Goal: Task Accomplishment & Management: Use online tool/utility

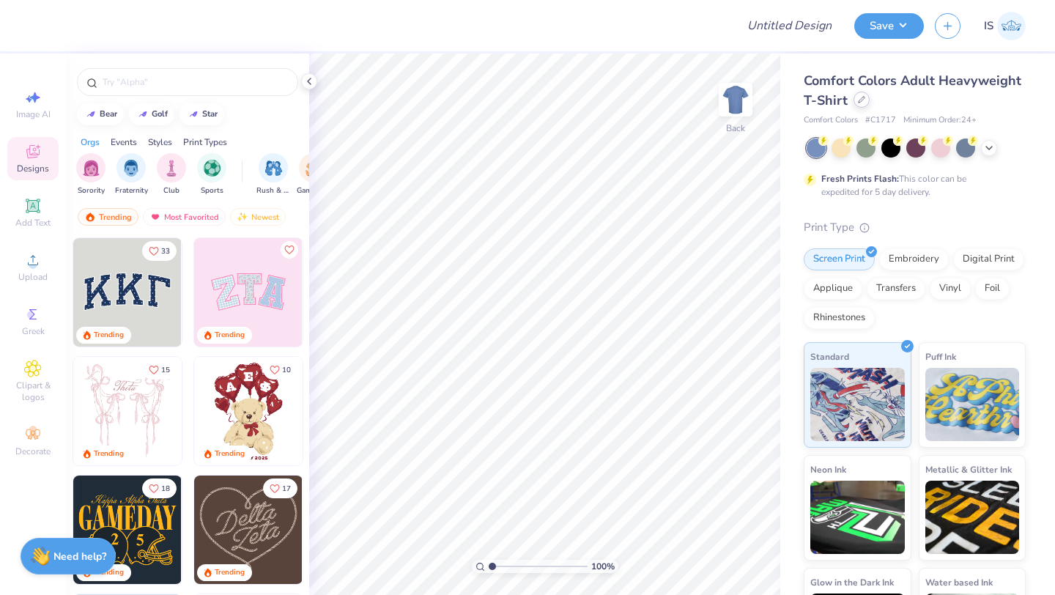
click at [862, 98] on icon at bounding box center [861, 100] width 6 height 6
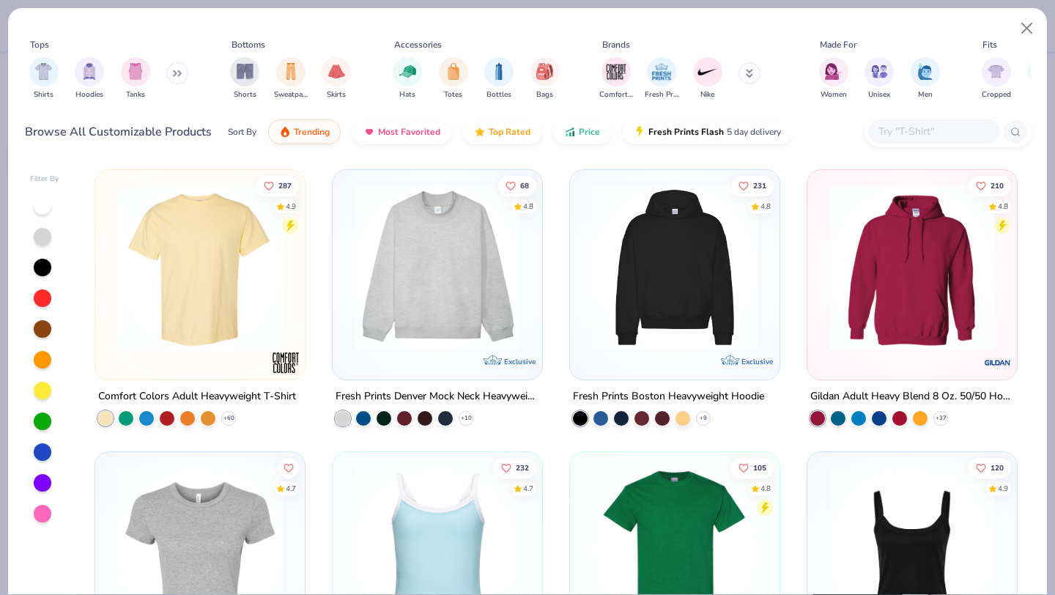
click at [891, 142] on div at bounding box center [934, 131] width 132 height 24
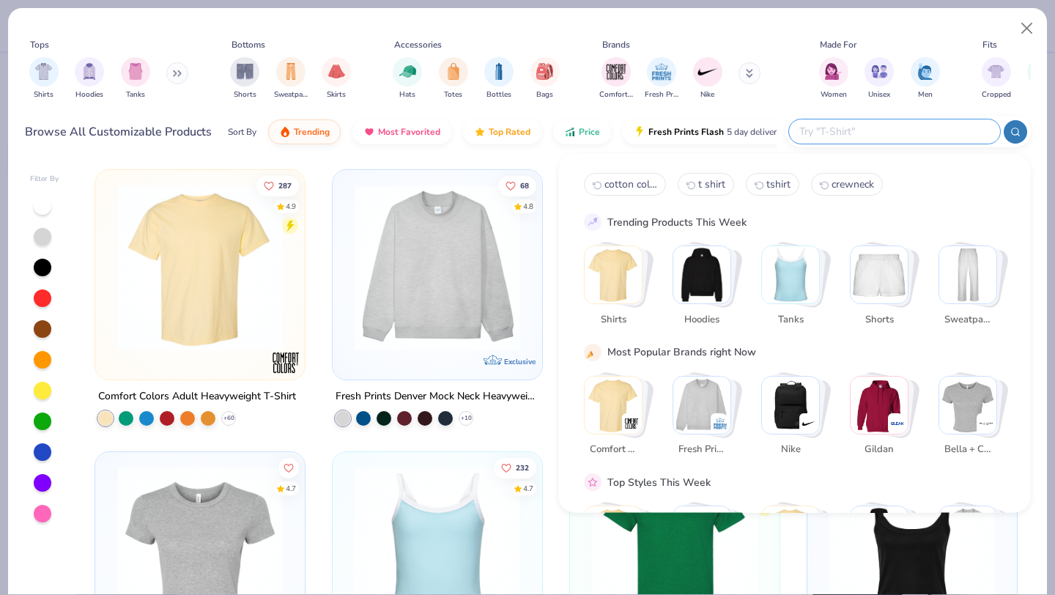
paste input "[PERSON_NAME] + Canvas [DEMOGRAPHIC_DATA]' Slouchy T-Shirt"
type input "[PERSON_NAME] + Canvas [DEMOGRAPHIC_DATA]' Slouchy T-Shirt"
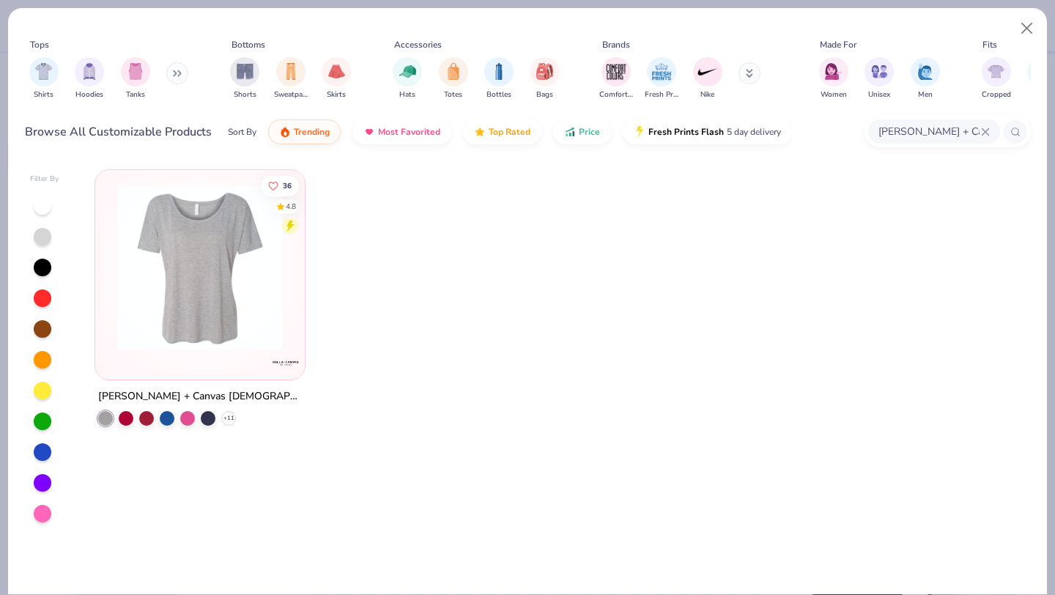
click at [228, 242] on img at bounding box center [200, 268] width 180 height 166
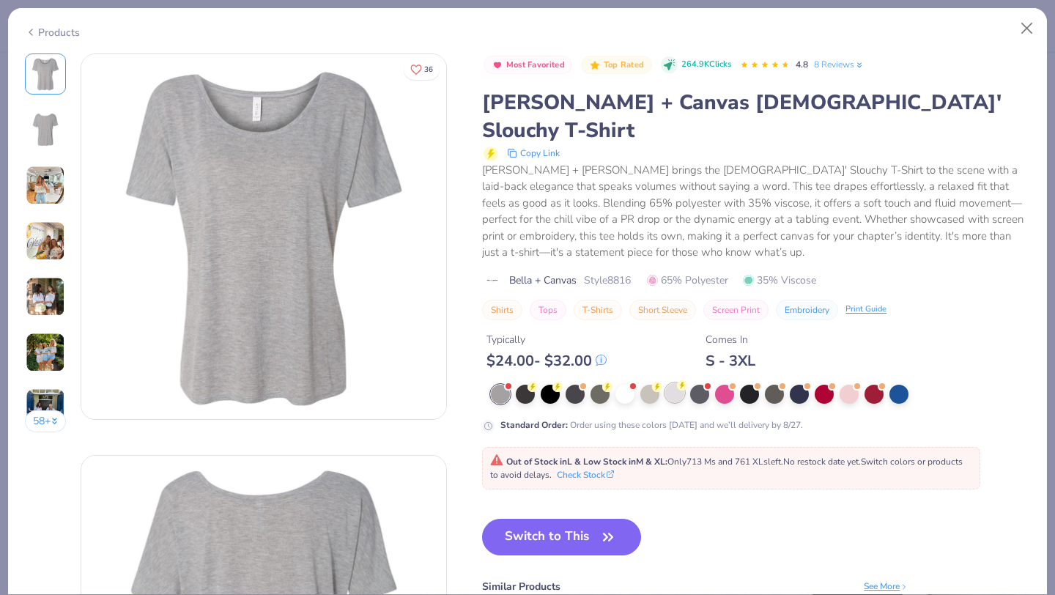
click at [675, 383] on div at bounding box center [674, 392] width 19 height 19
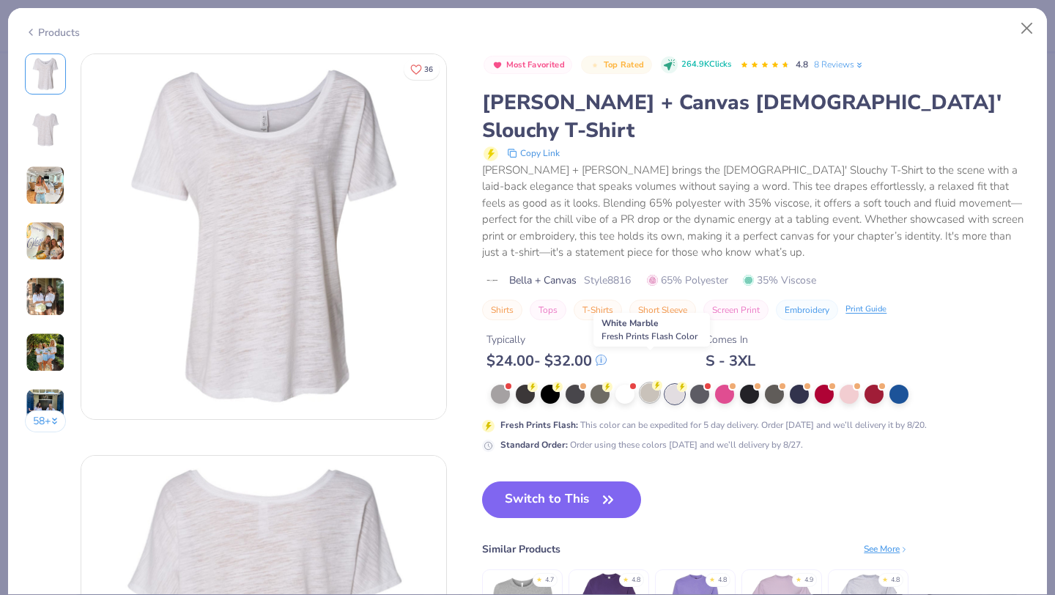
click at [648, 383] on div at bounding box center [649, 392] width 19 height 19
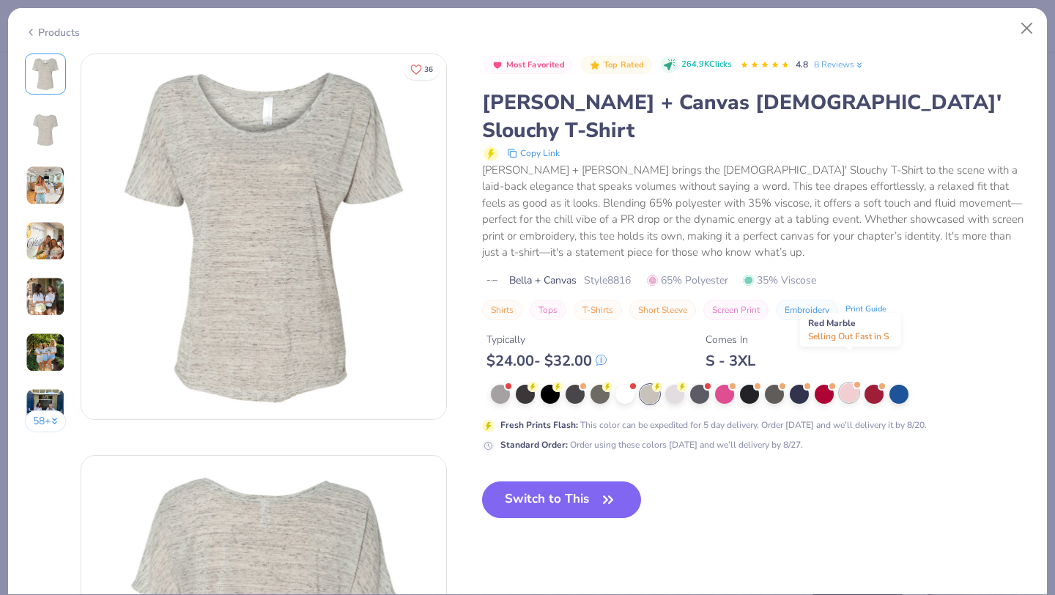
click at [846, 383] on div at bounding box center [848, 392] width 19 height 19
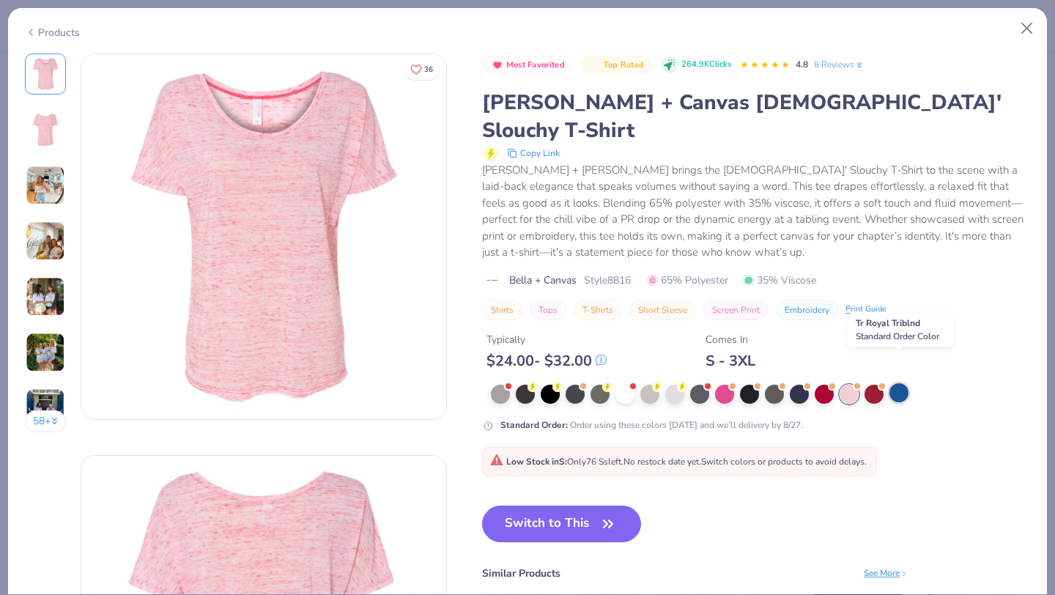
click at [906, 383] on div at bounding box center [898, 392] width 19 height 19
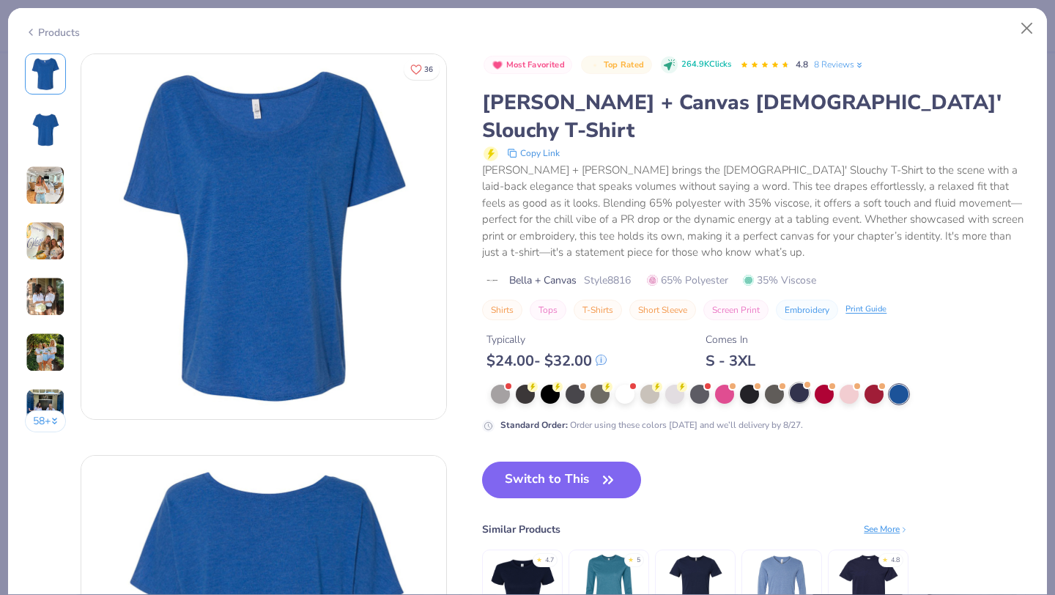
click at [793, 383] on div at bounding box center [799, 392] width 19 height 19
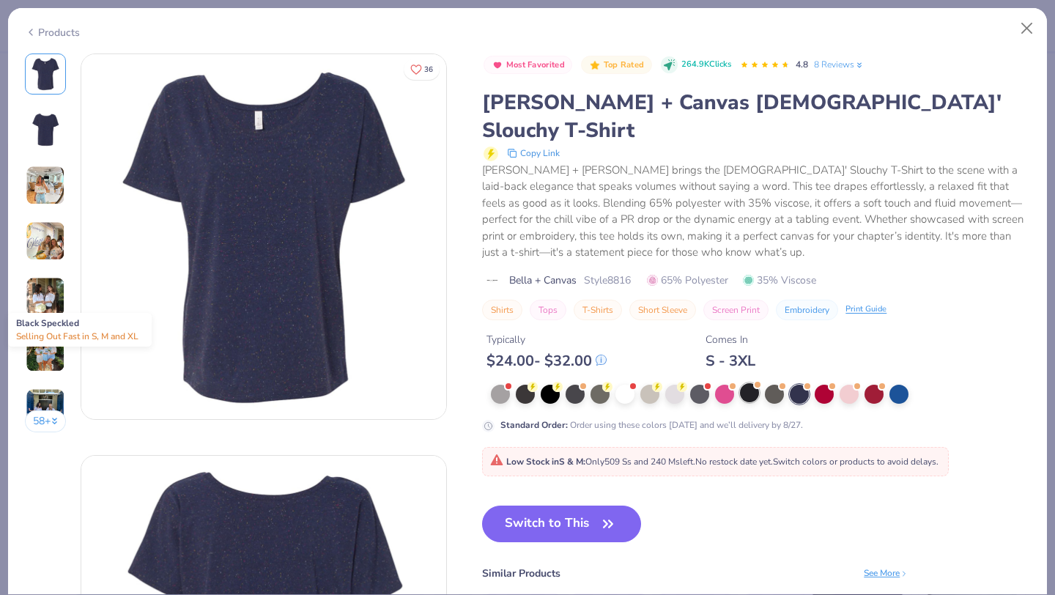
click at [754, 383] on div at bounding box center [749, 392] width 19 height 19
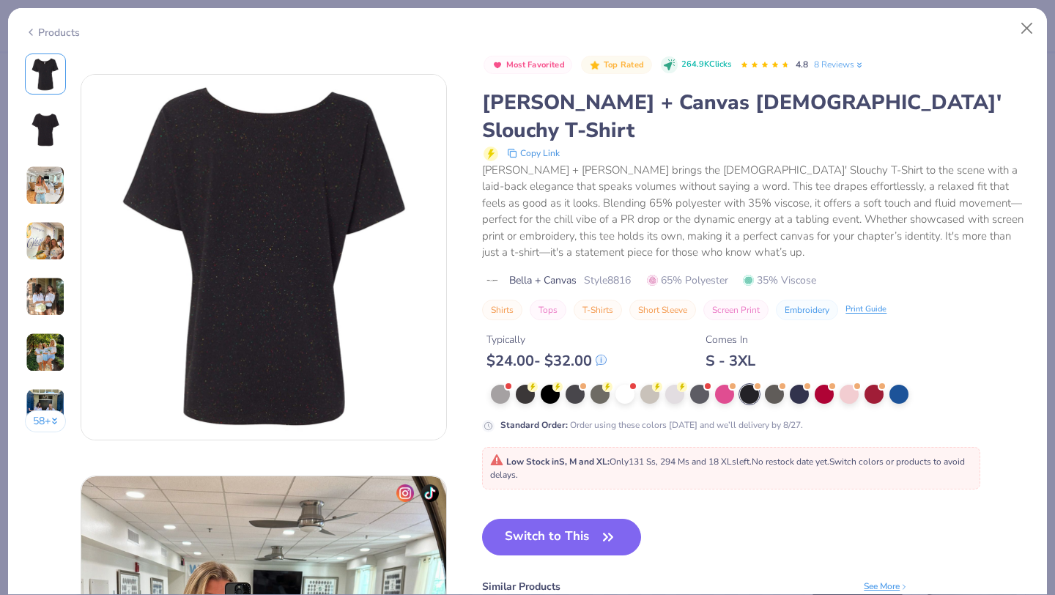
scroll to position [385, 0]
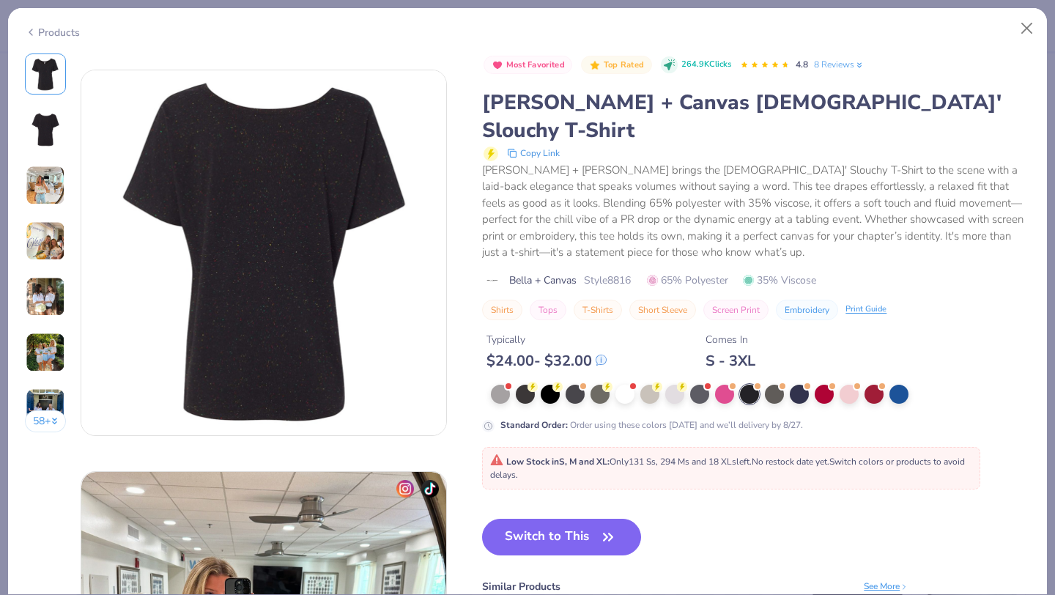
click at [887, 579] on div "See More" at bounding box center [886, 585] width 45 height 13
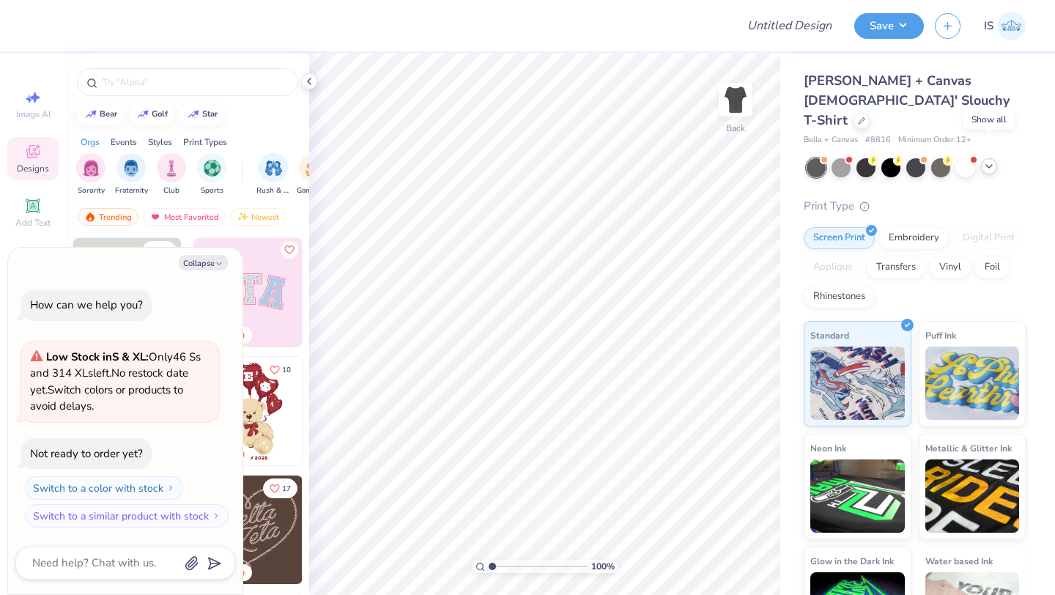
click at [987, 160] on icon at bounding box center [989, 166] width 12 height 12
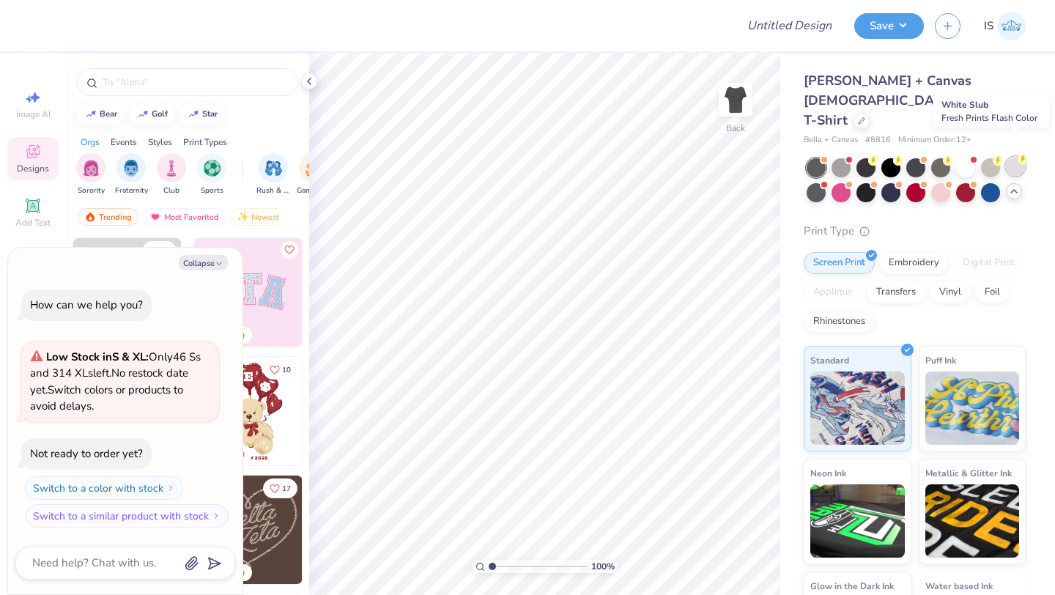
click at [1009, 157] on div at bounding box center [1015, 166] width 19 height 19
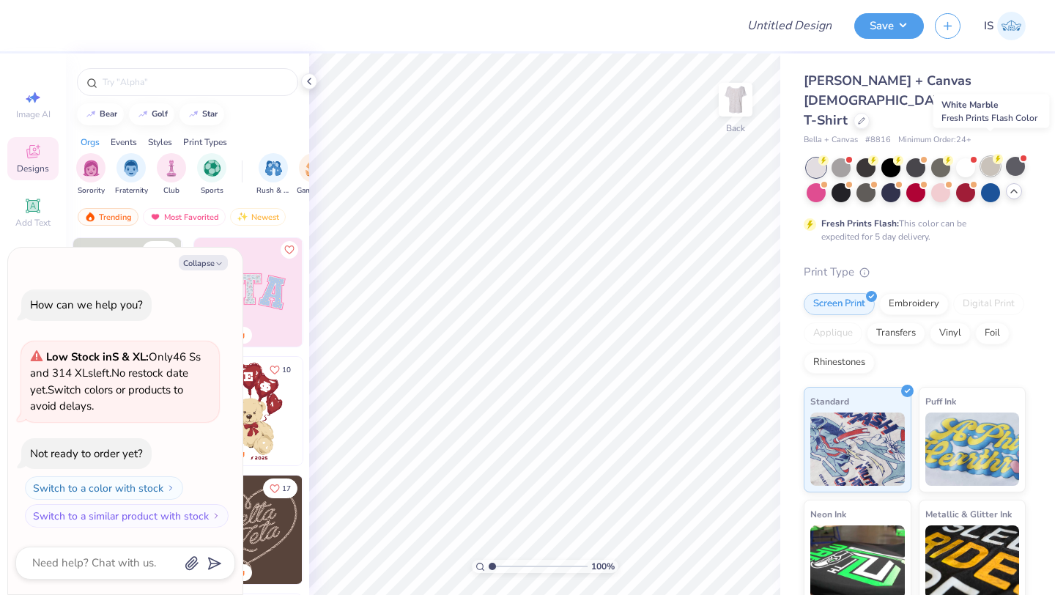
click at [998, 157] on div at bounding box center [990, 166] width 19 height 19
click at [862, 157] on div at bounding box center [865, 166] width 19 height 19
click at [887, 157] on div at bounding box center [890, 166] width 19 height 19
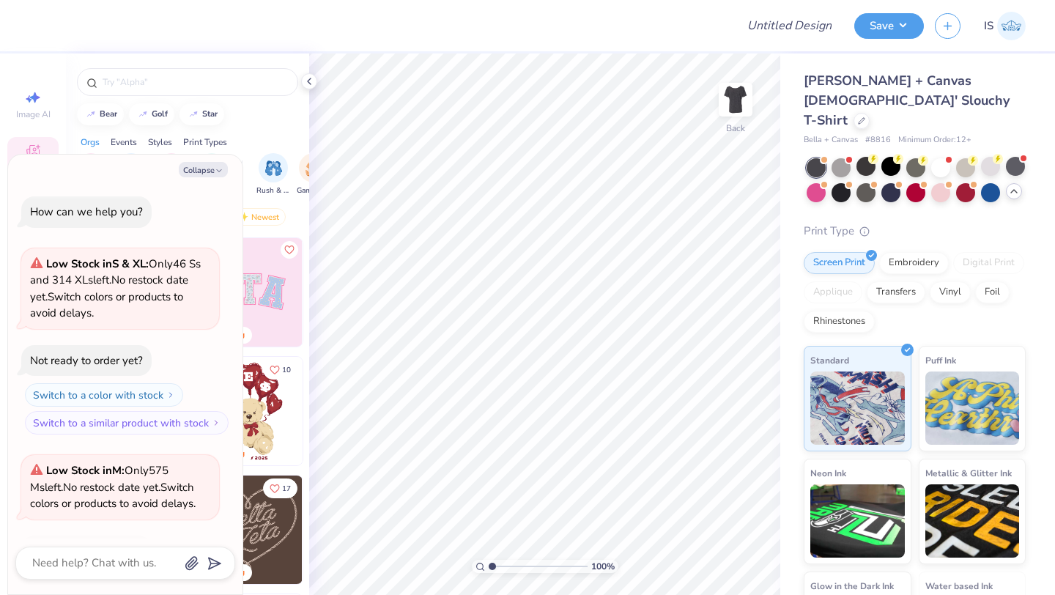
scroll to position [97, 0]
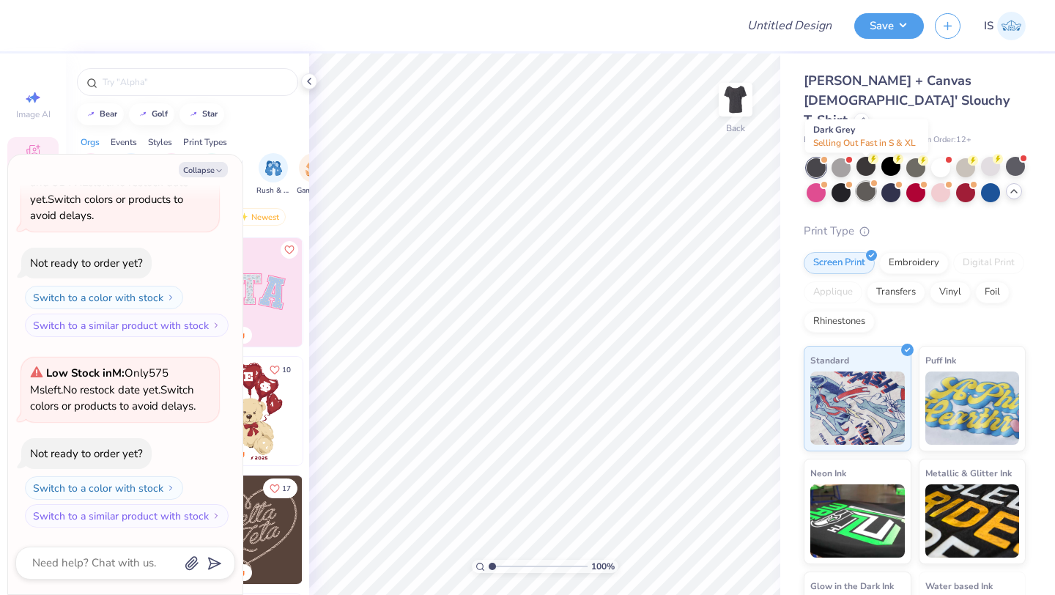
click at [861, 182] on div at bounding box center [865, 191] width 19 height 19
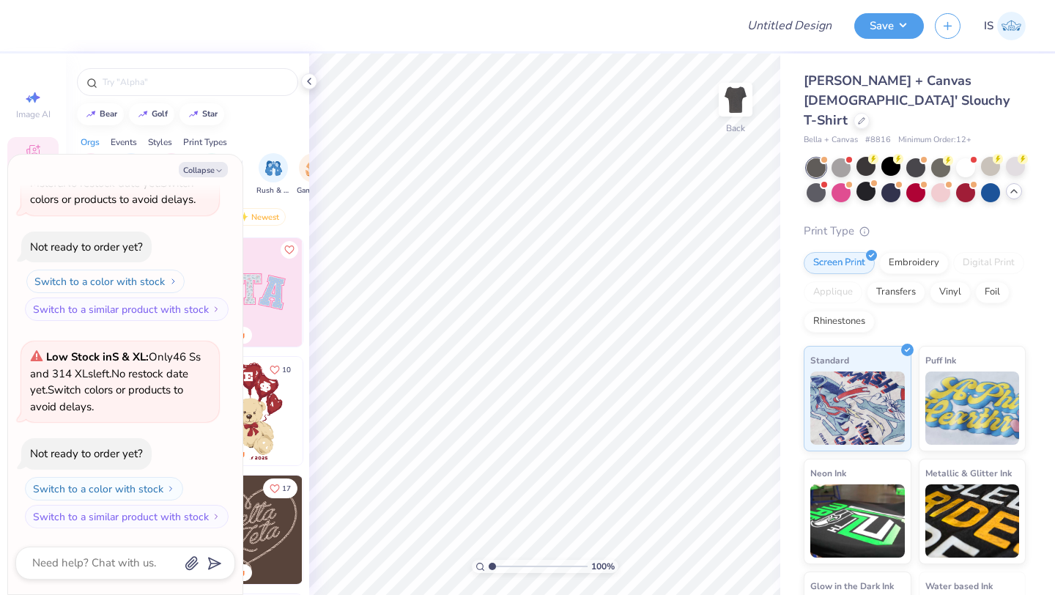
scroll to position [0, 0]
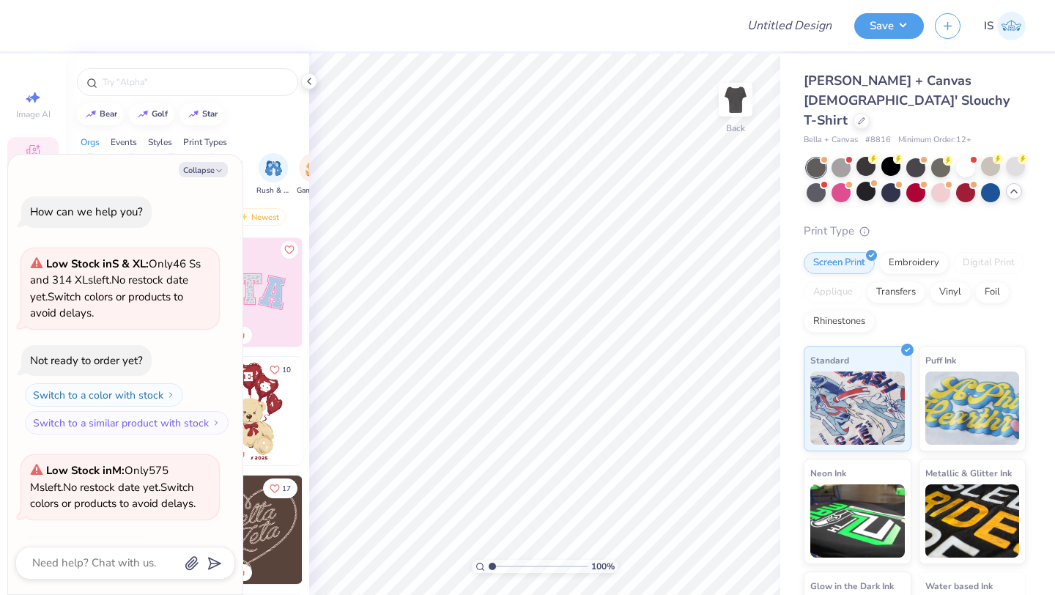
click at [88, 212] on div "How can we help you?" at bounding box center [86, 211] width 113 height 15
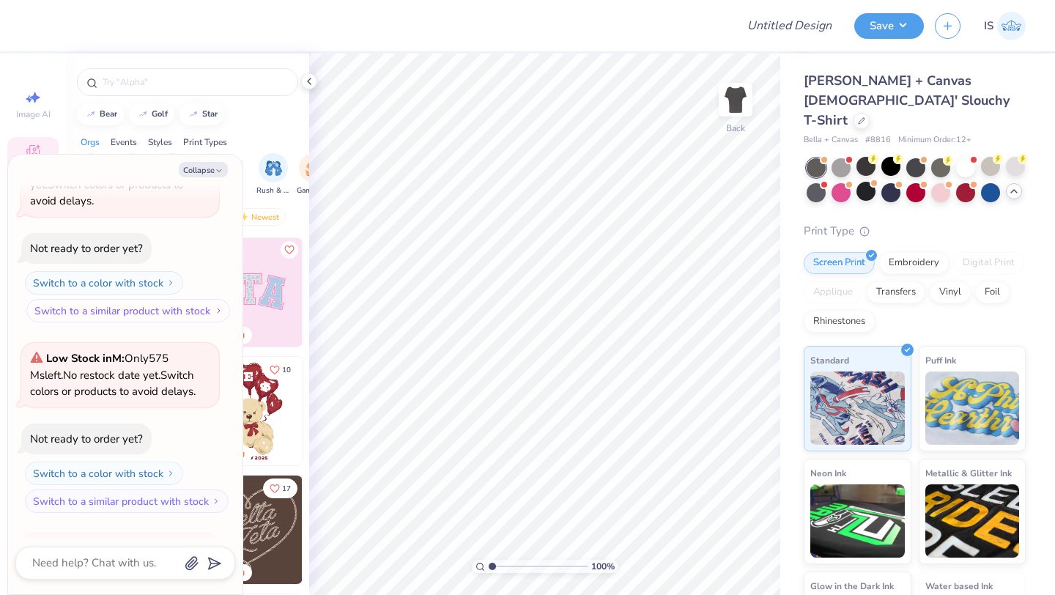
scroll to position [119, 0]
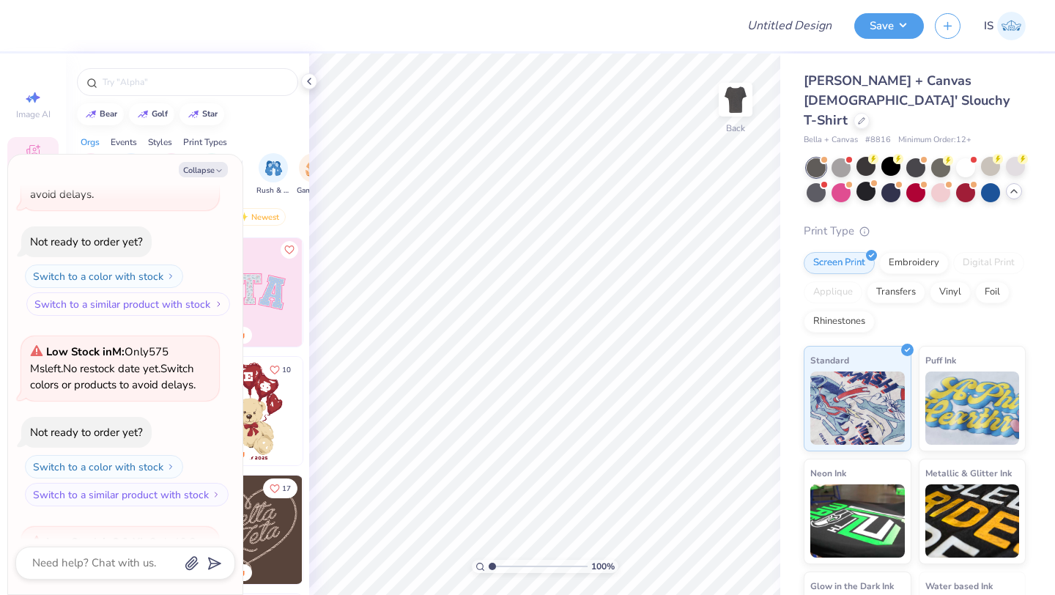
click at [179, 304] on button "Switch to a similar product with stock" at bounding box center [128, 303] width 204 height 23
type textarea "x"
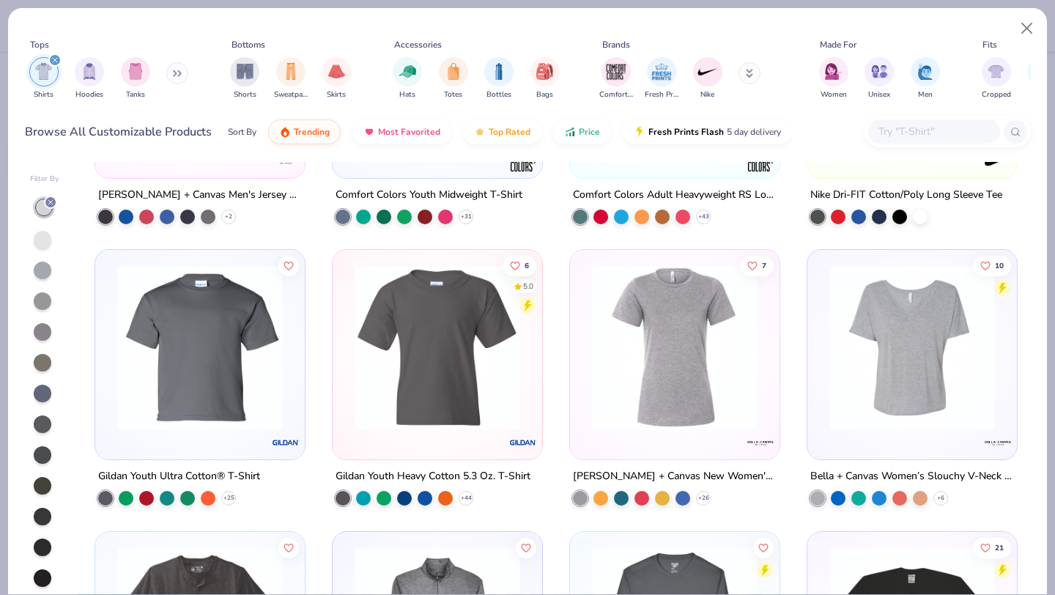
scroll to position [1894, 0]
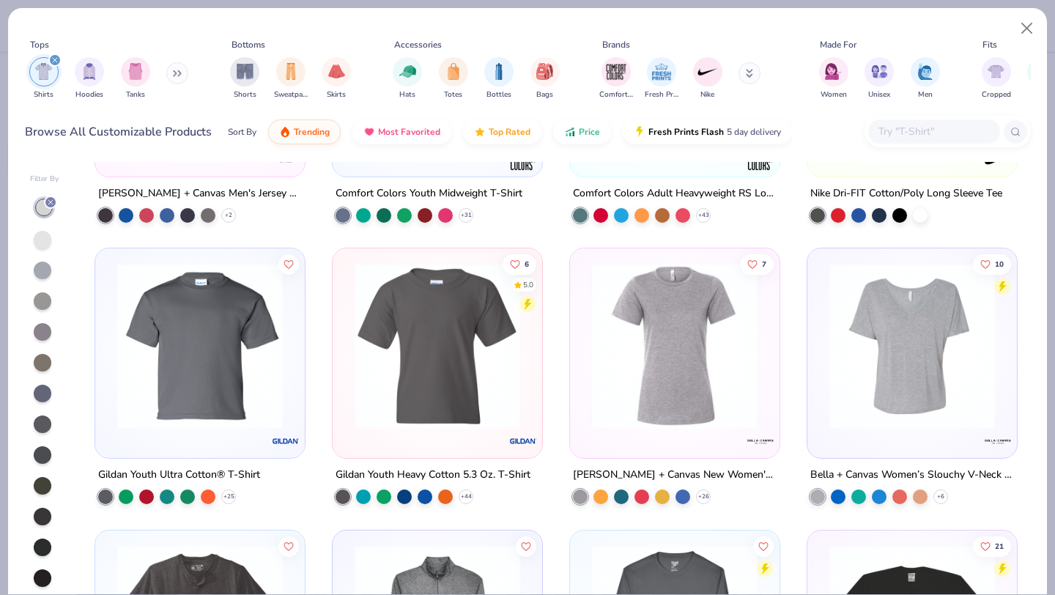
click at [939, 406] on img at bounding box center [912, 346] width 180 height 166
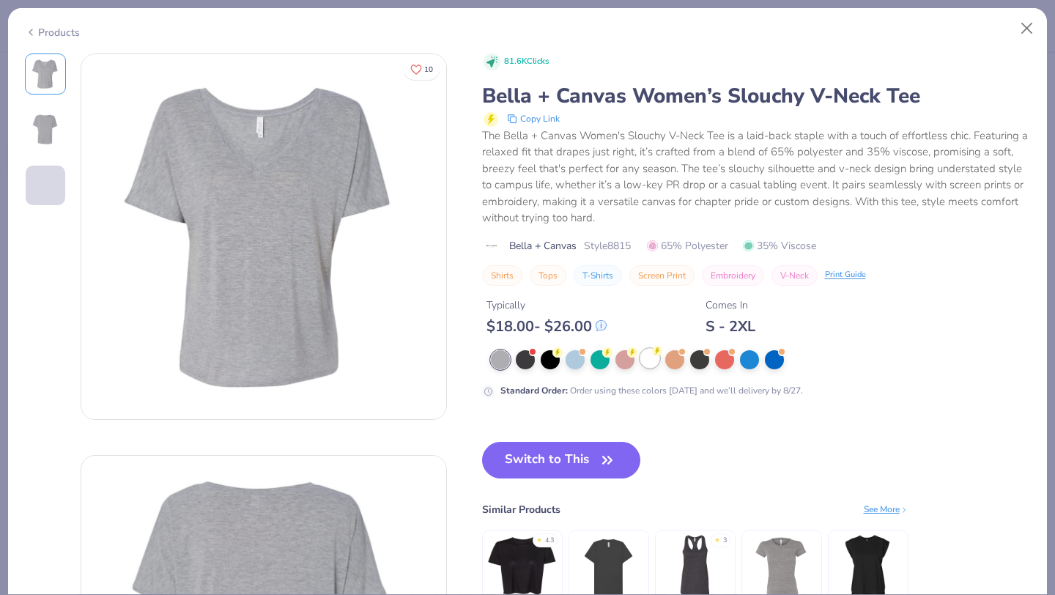
click at [657, 365] on div at bounding box center [649, 358] width 19 height 19
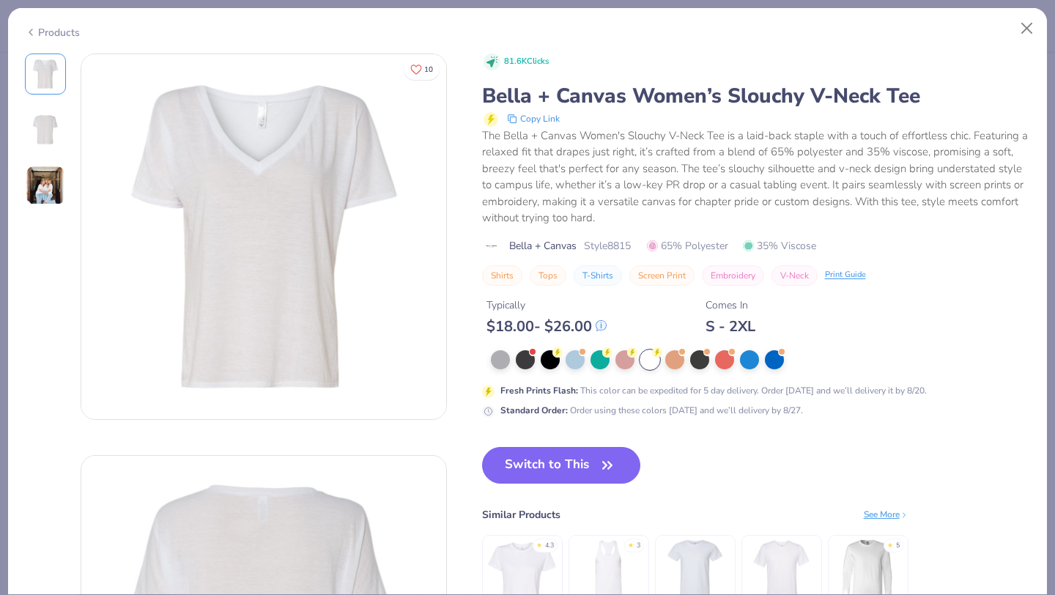
click at [52, 196] on img at bounding box center [46, 186] width 40 height 40
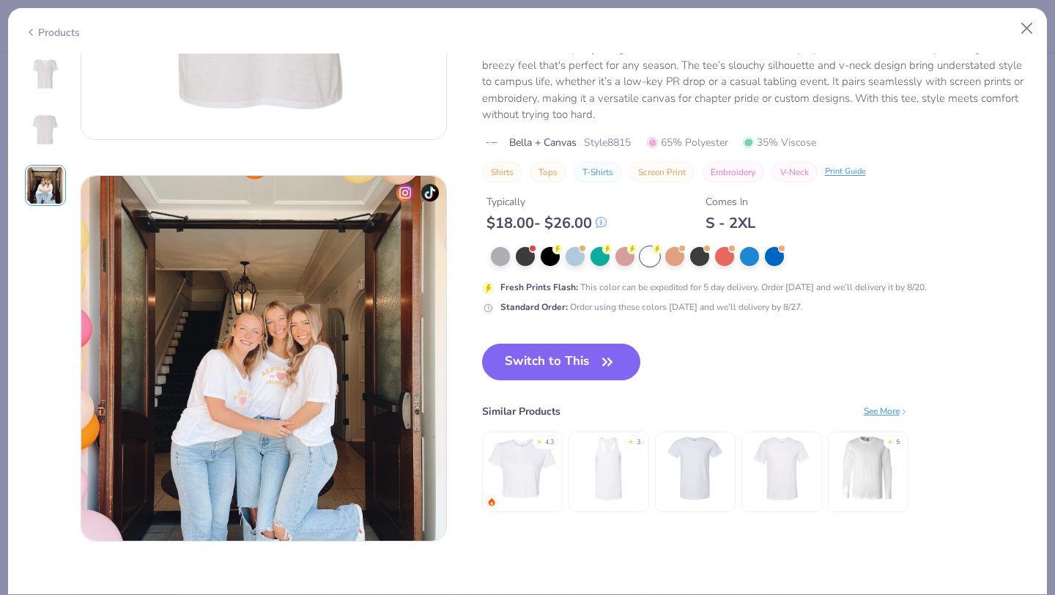
scroll to position [158, 0]
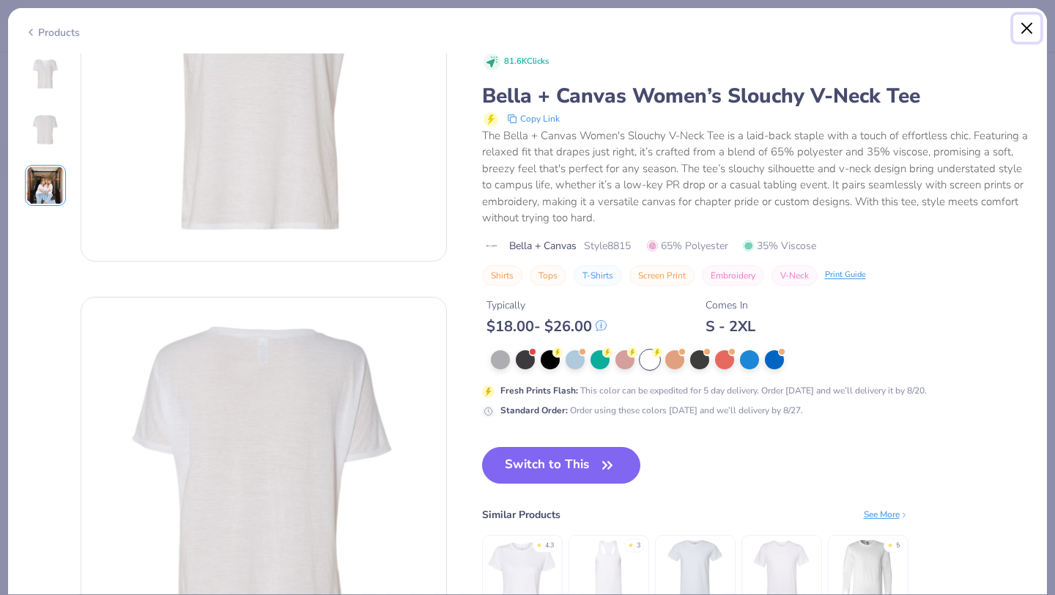
click at [1035, 21] on button "Close" at bounding box center [1027, 29] width 28 height 28
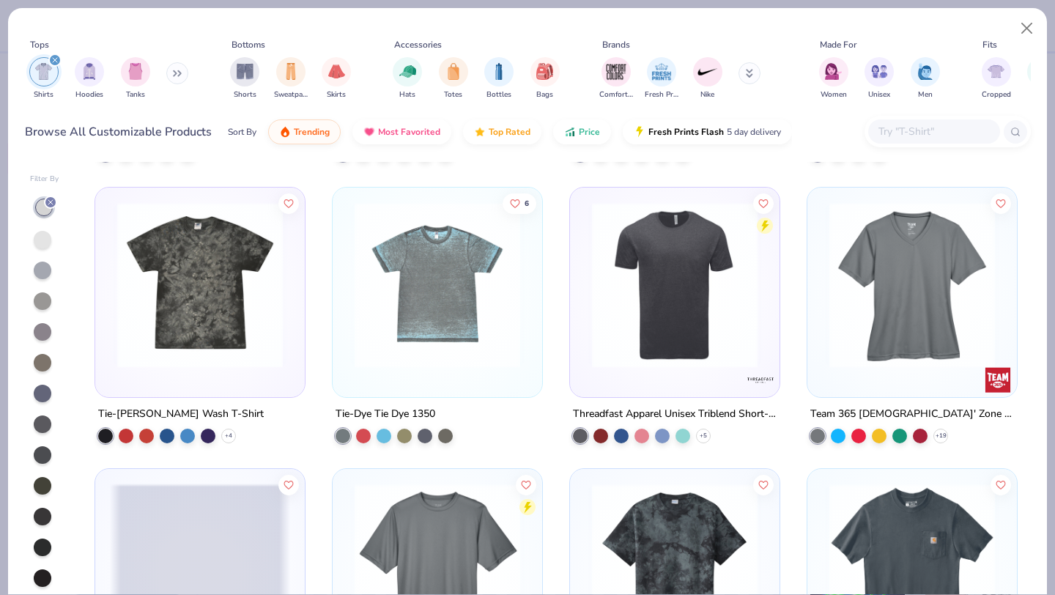
scroll to position [3994, 0]
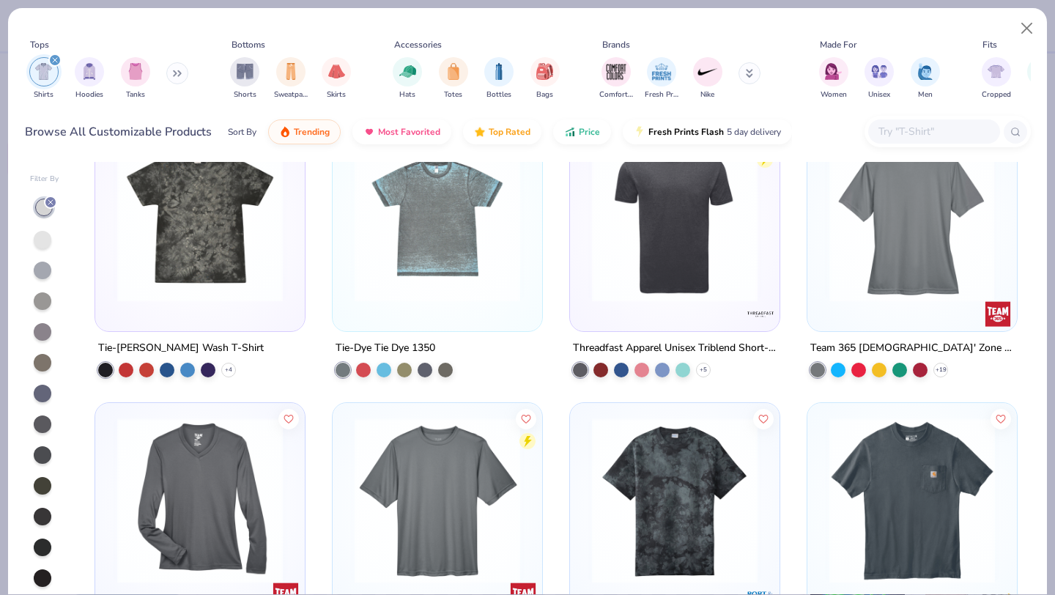
click at [891, 247] on img at bounding box center [911, 219] width 180 height 166
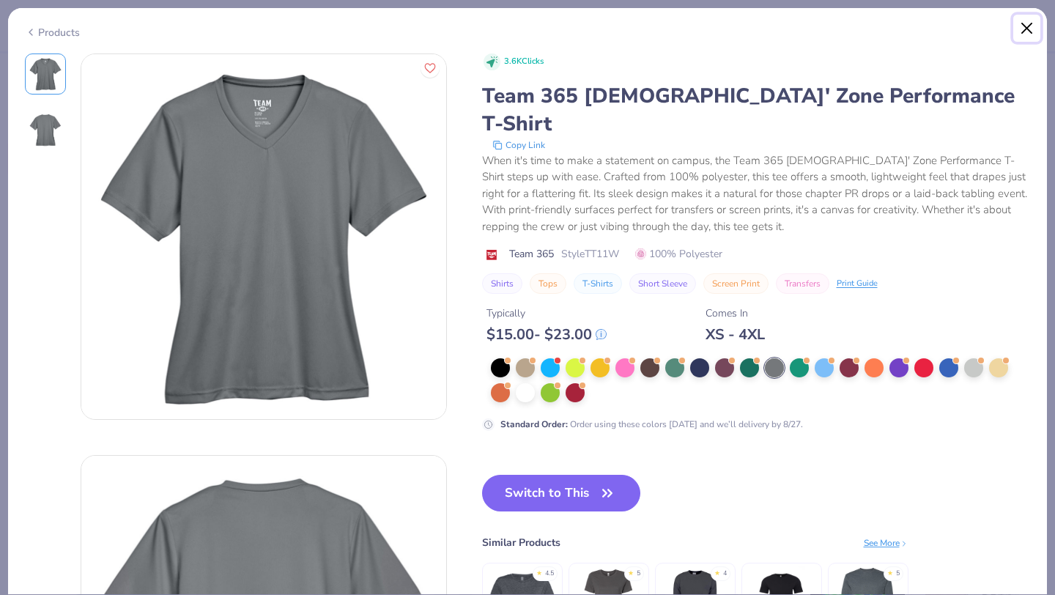
click at [1028, 31] on button "Close" at bounding box center [1027, 29] width 28 height 28
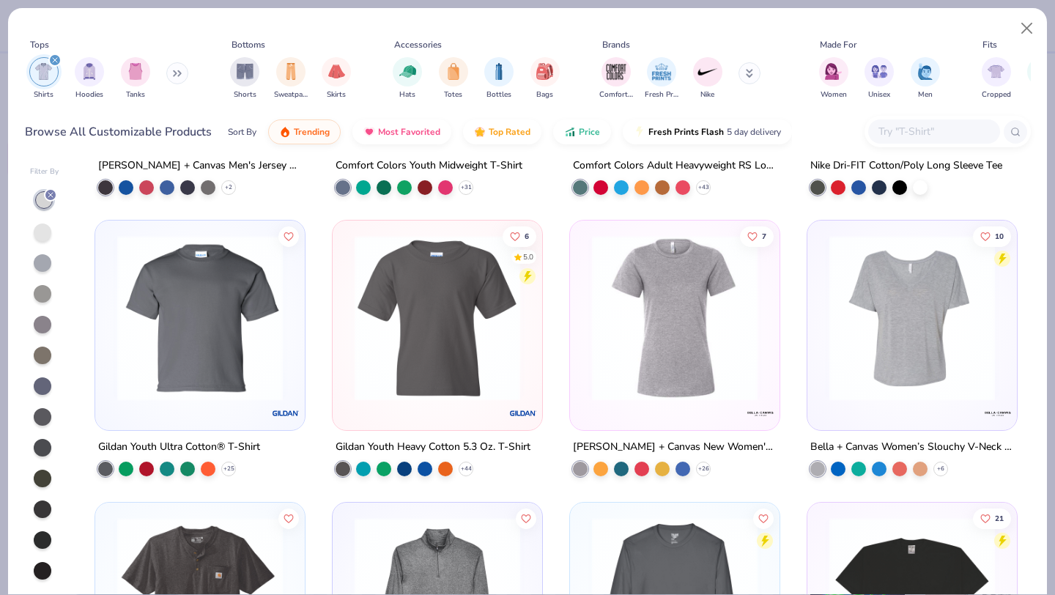
scroll to position [1915, 0]
click at [903, 406] on div at bounding box center [911, 321] width 195 height 188
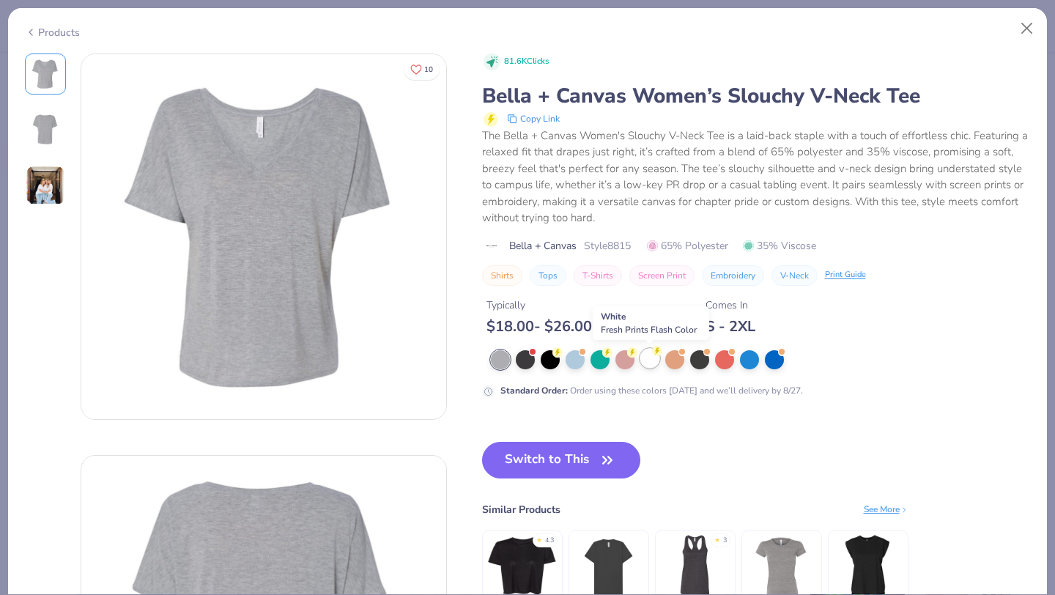
click at [647, 359] on div at bounding box center [649, 358] width 19 height 19
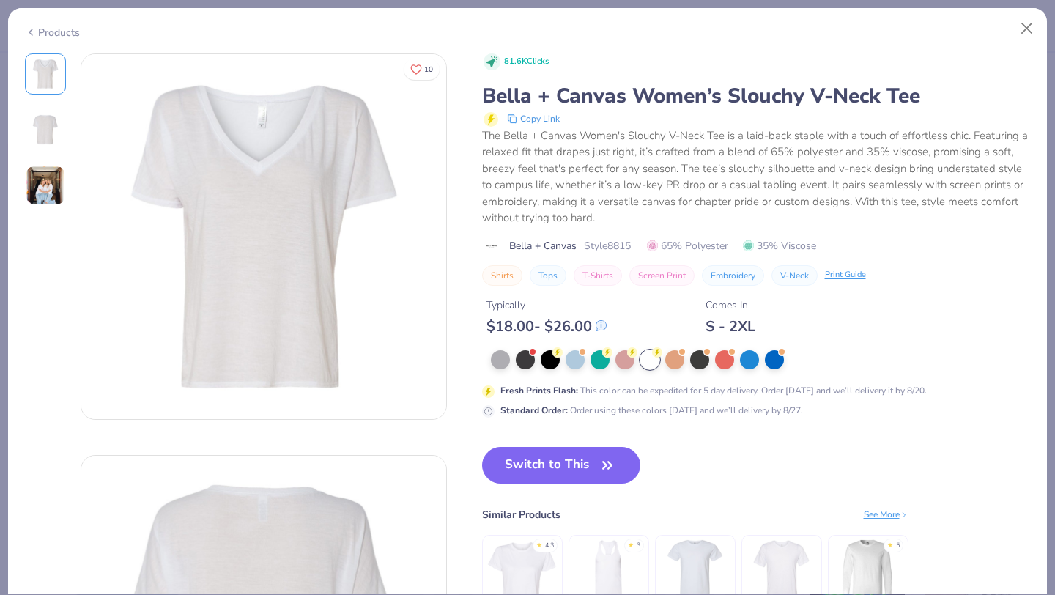
click at [51, 201] on img at bounding box center [46, 186] width 40 height 40
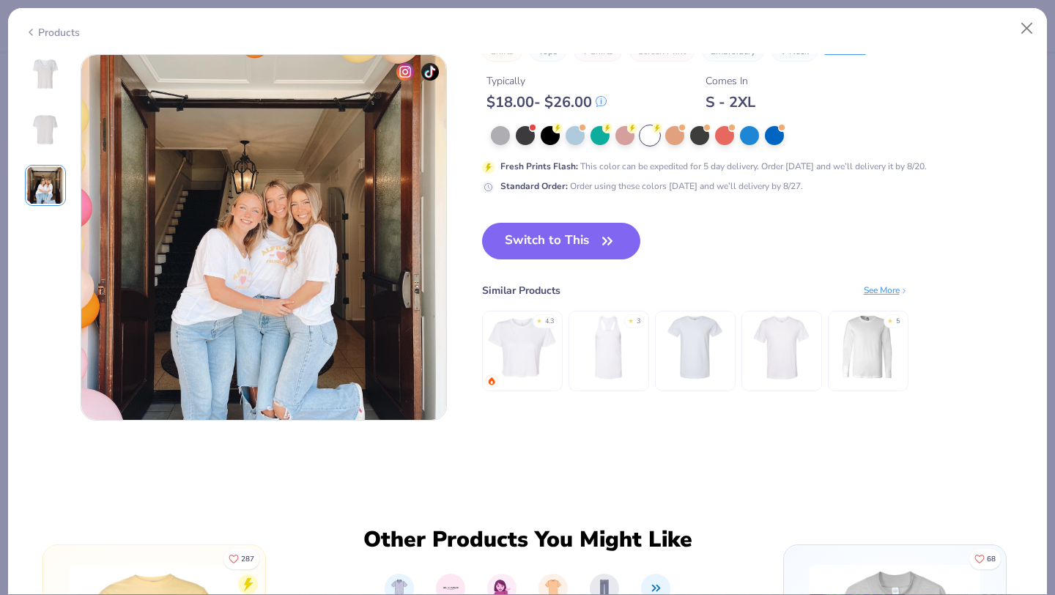
scroll to position [803, 0]
click at [541, 247] on button "Switch to This" at bounding box center [561, 240] width 159 height 37
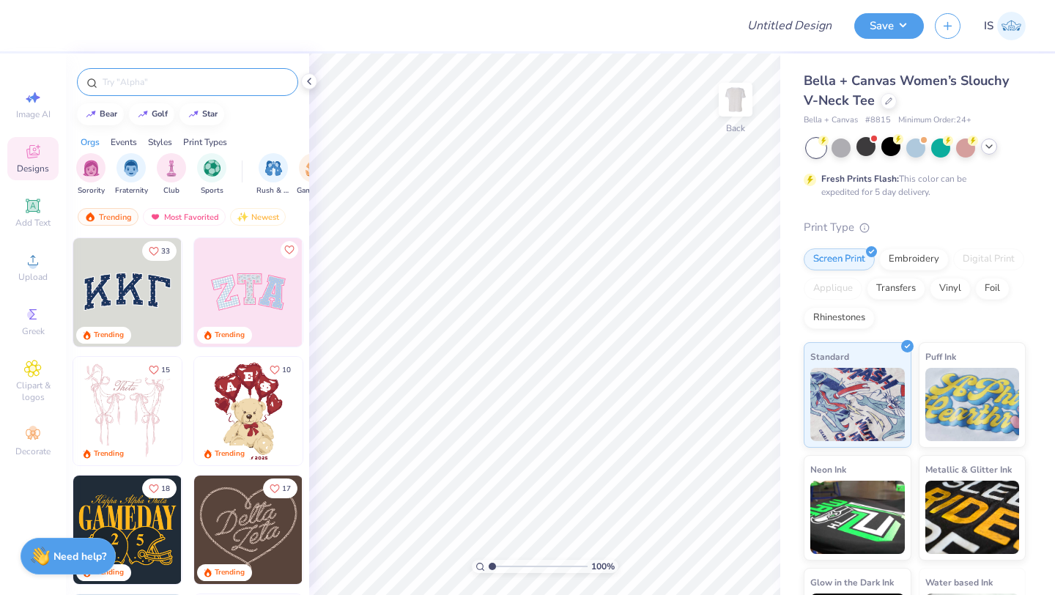
click at [204, 77] on input "text" at bounding box center [195, 82] width 188 height 15
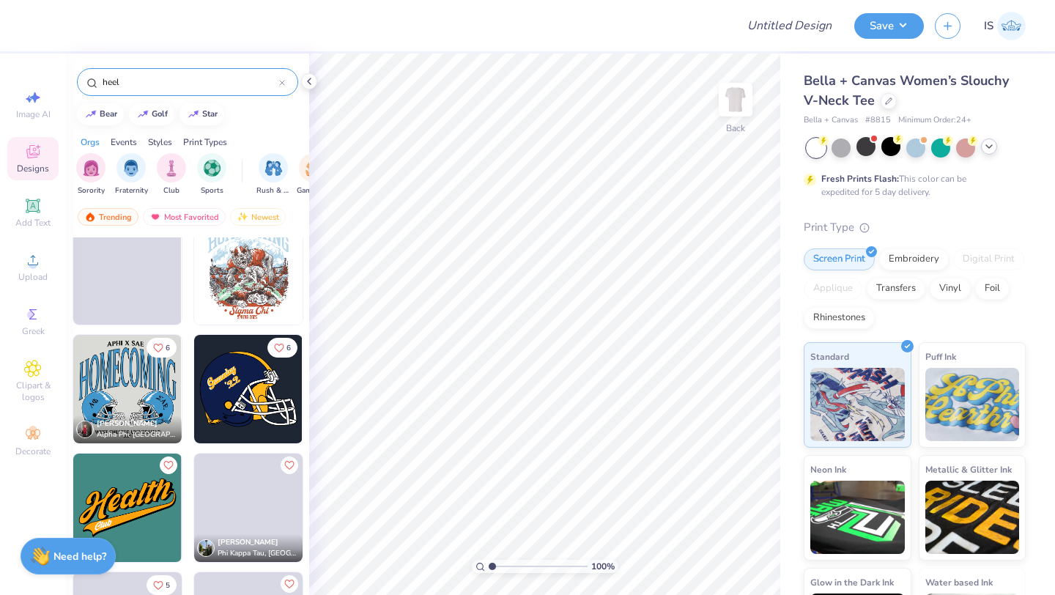
scroll to position [1806, 0]
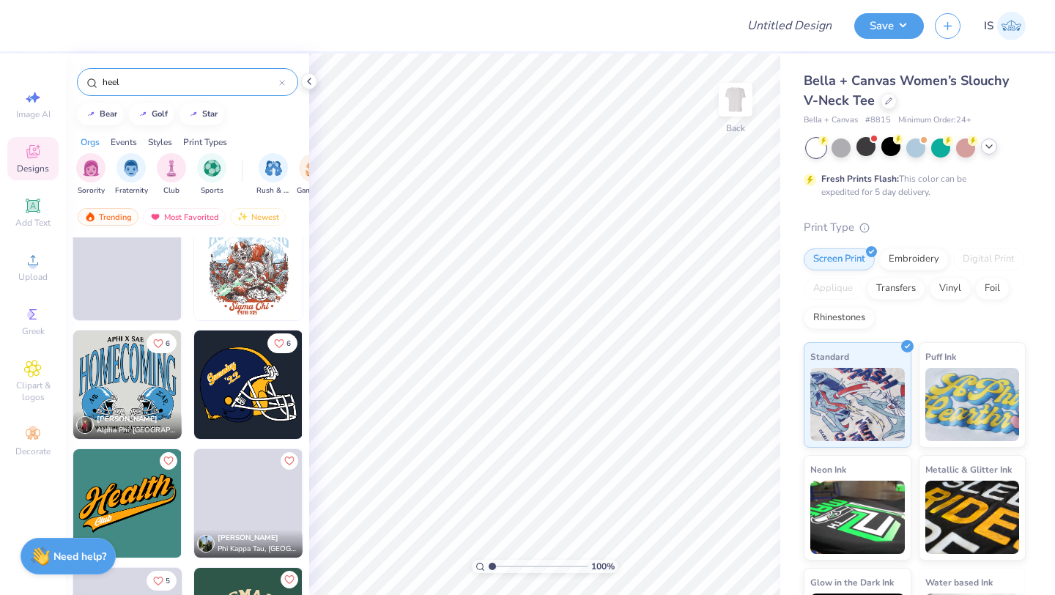
click at [109, 85] on input "heel" at bounding box center [190, 82] width 178 height 15
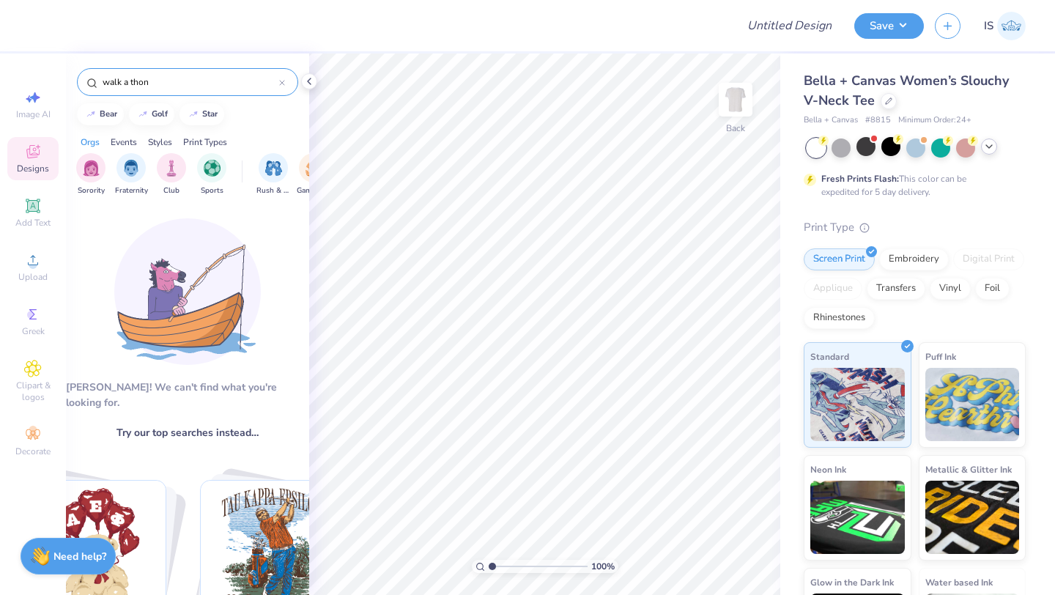
click at [133, 83] on input "walk a thon" at bounding box center [190, 82] width 178 height 15
type input "a"
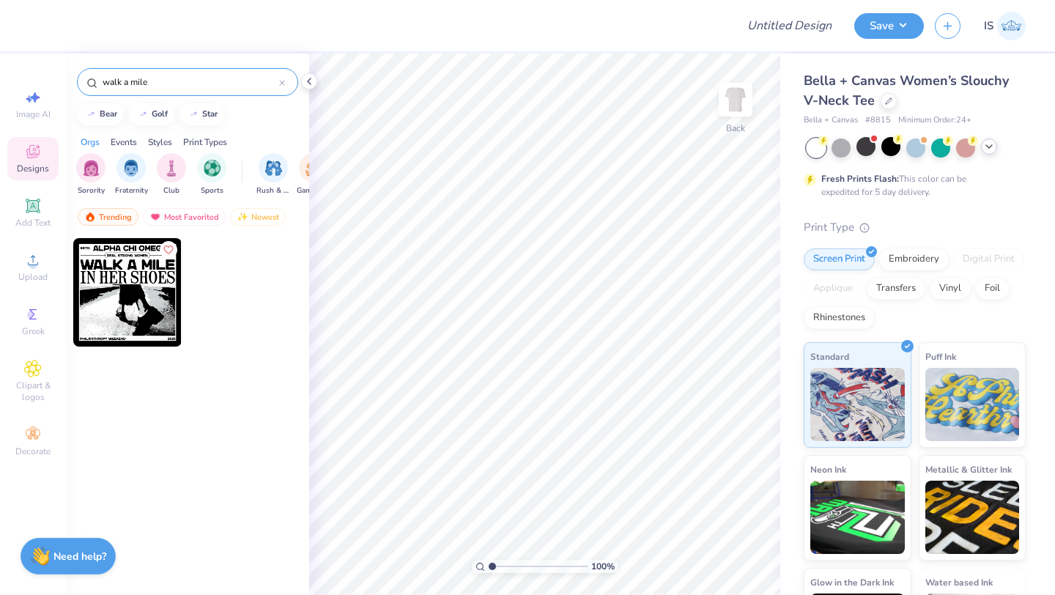
click at [117, 75] on input "walk a mile" at bounding box center [190, 82] width 178 height 15
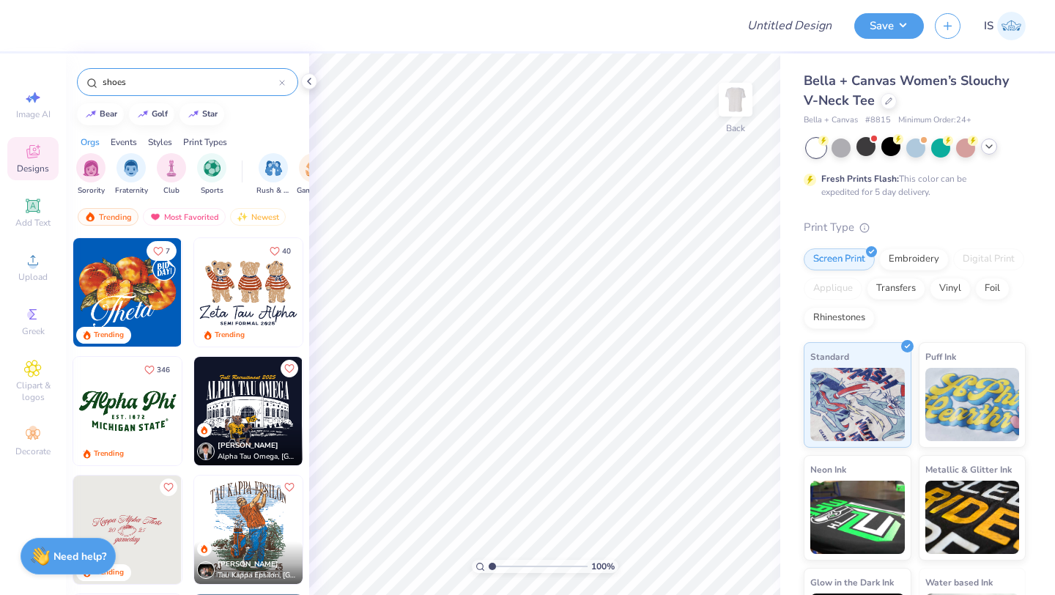
type input "shoes"
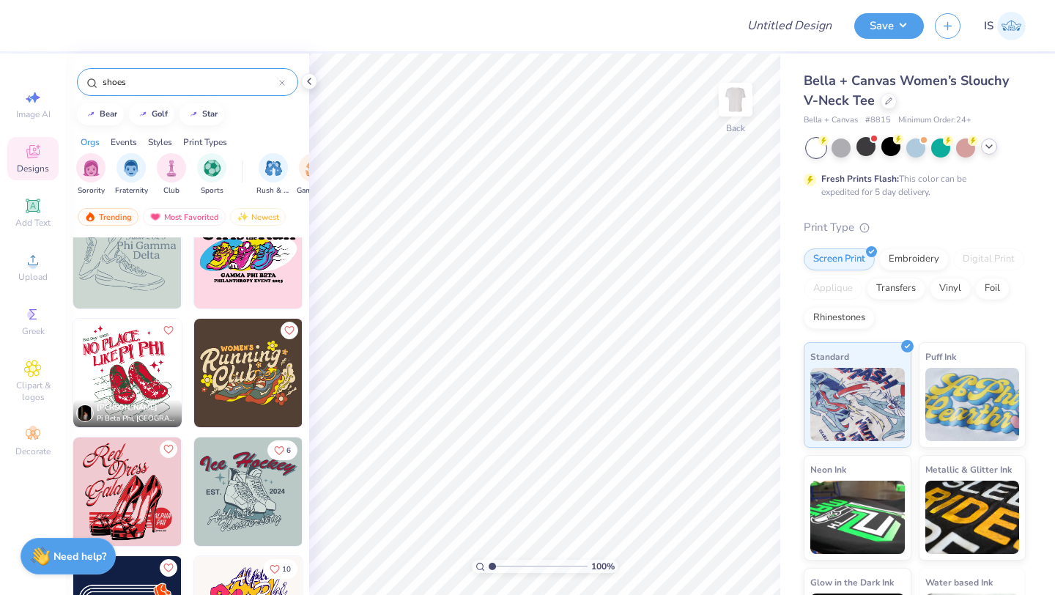
scroll to position [193, 0]
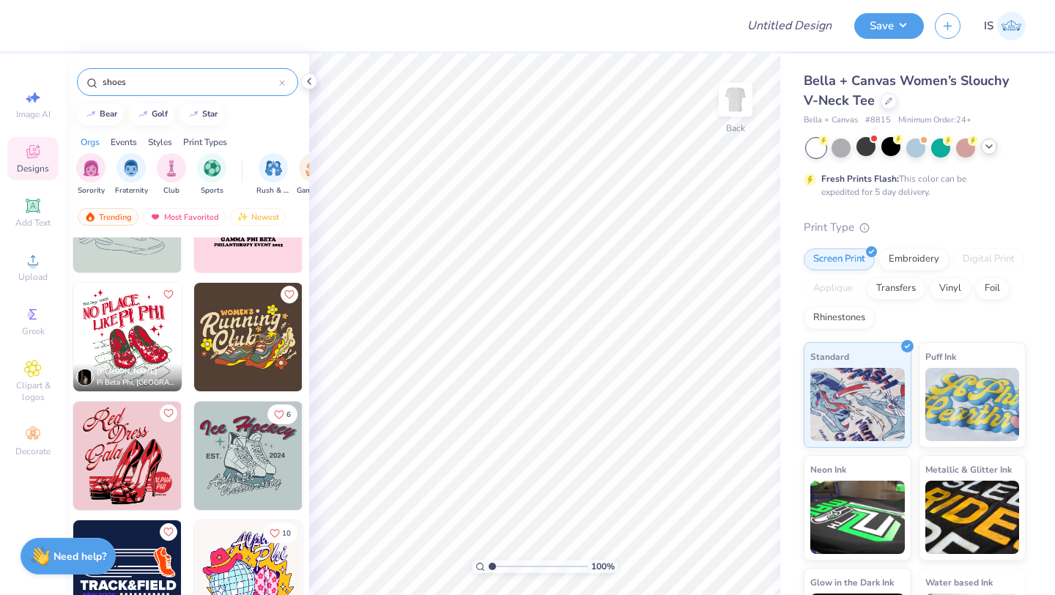
click at [107, 471] on img at bounding box center [127, 455] width 108 height 108
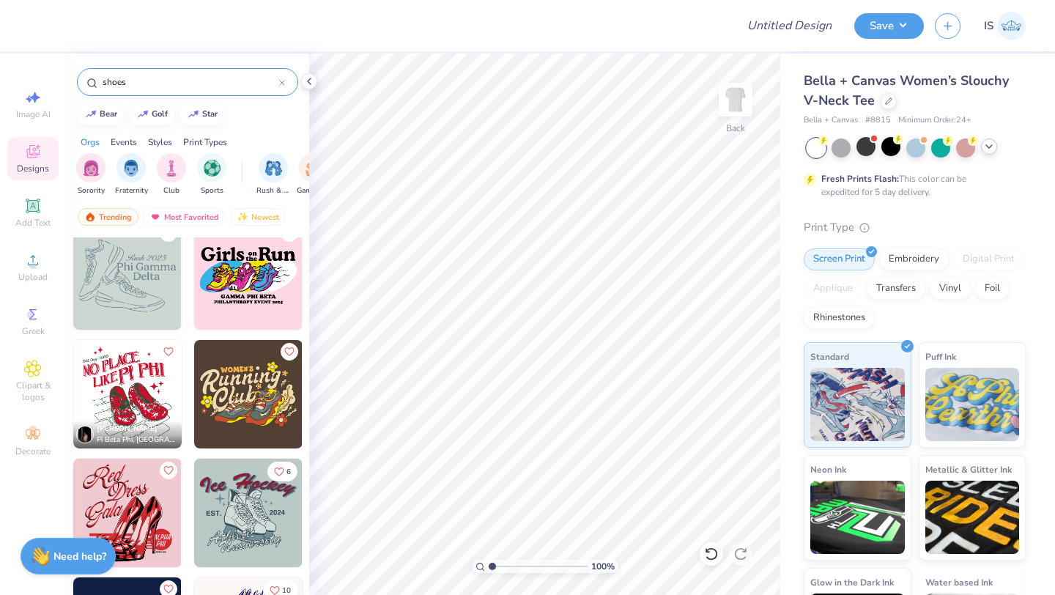
scroll to position [135, 0]
